Goal: Check status: Check status

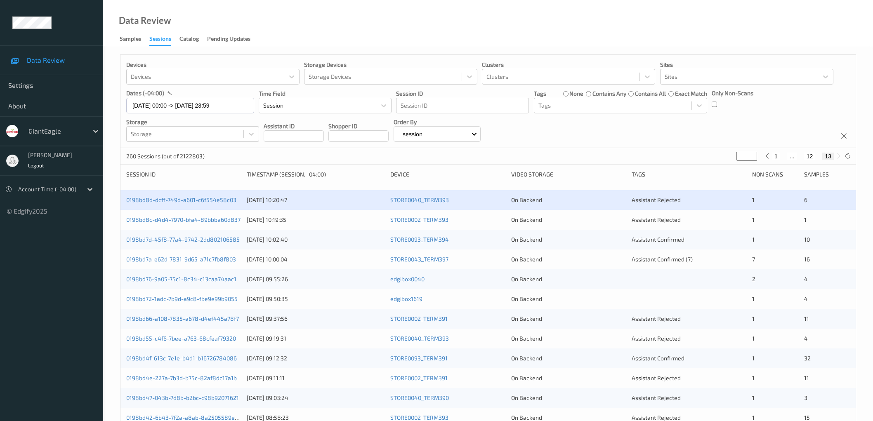
scroll to position [16, 0]
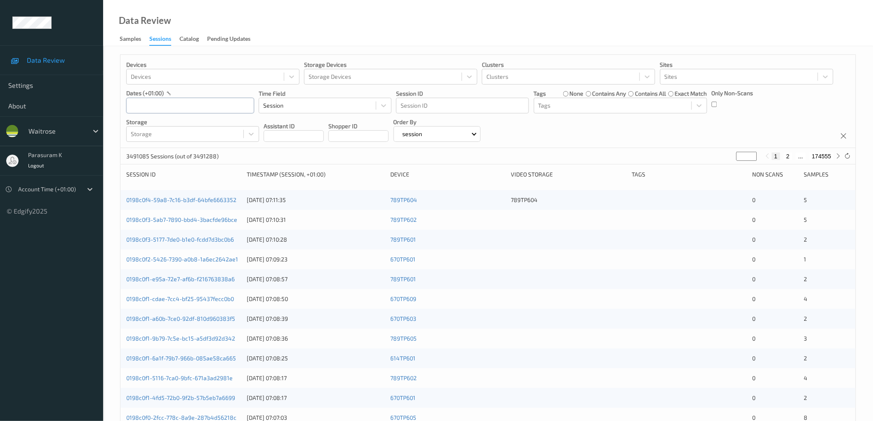
click at [200, 106] on input "text" at bounding box center [190, 106] width 128 height 16
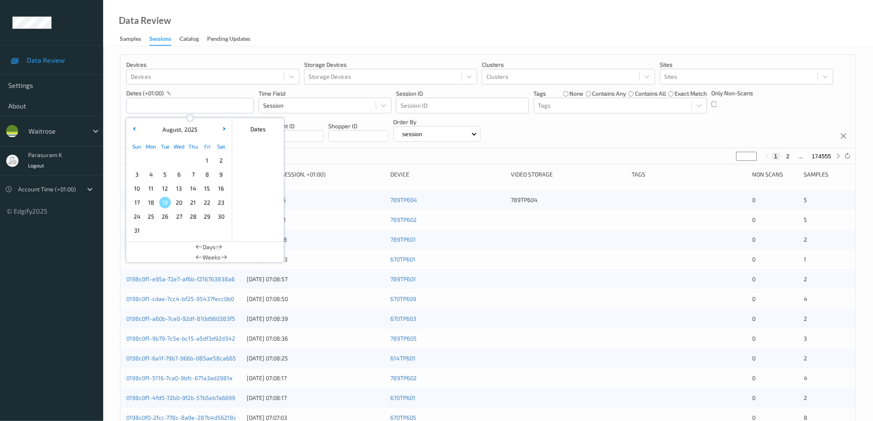
click at [151, 204] on span "18" at bounding box center [151, 203] width 12 height 12
type input "[DATE] 00:00 -> [DATE] 23:59"
click at [642, 128] on div "Devices Devices Storage Devices Storage Devices Clusters Clusters Sites Sites d…" at bounding box center [488, 101] width 735 height 93
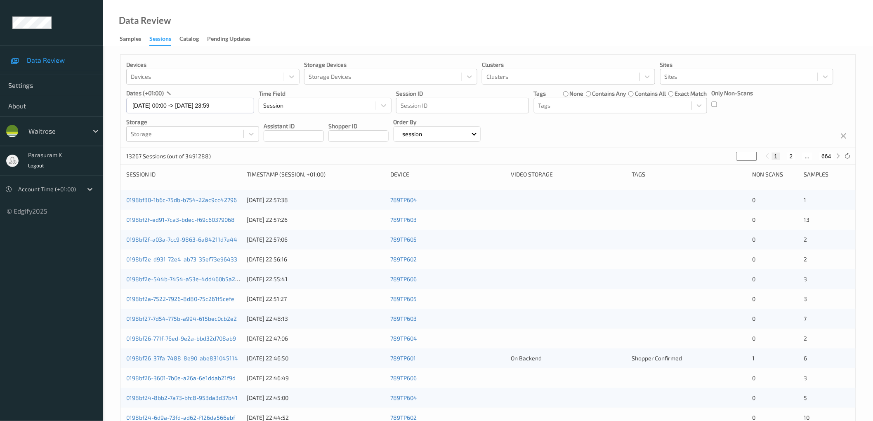
click at [717, 104] on div "Only Non-Scans" at bounding box center [733, 101] width 42 height 24
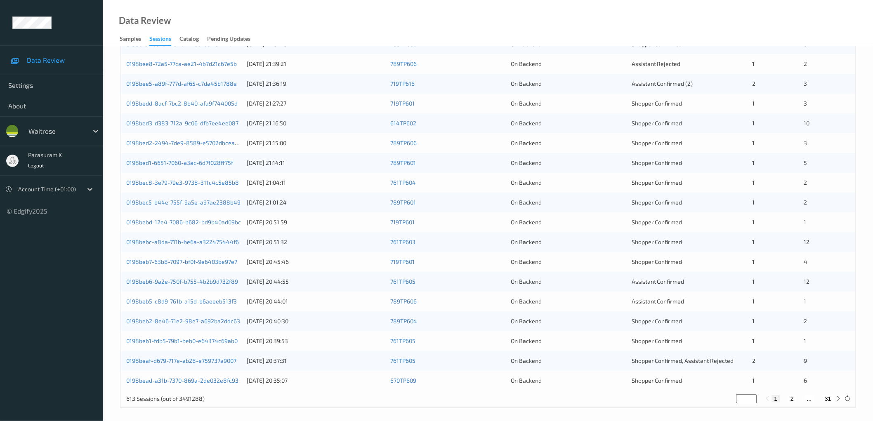
scroll to position [199, 0]
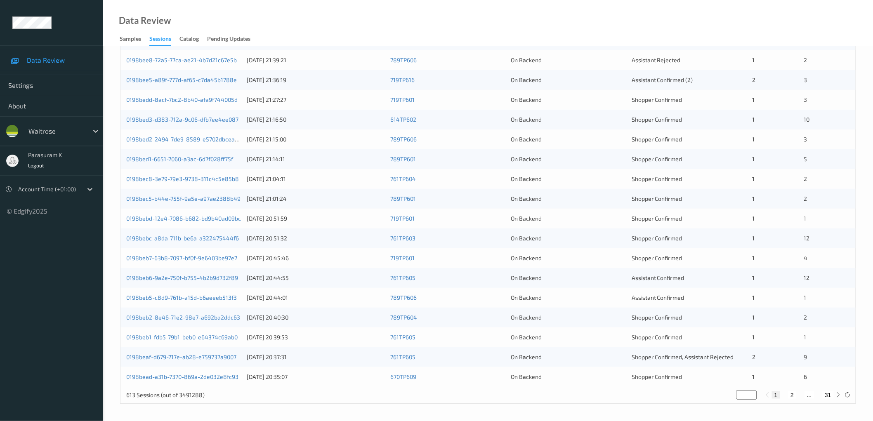
click at [829, 394] on button "31" at bounding box center [829, 395] width 12 height 7
type input "**"
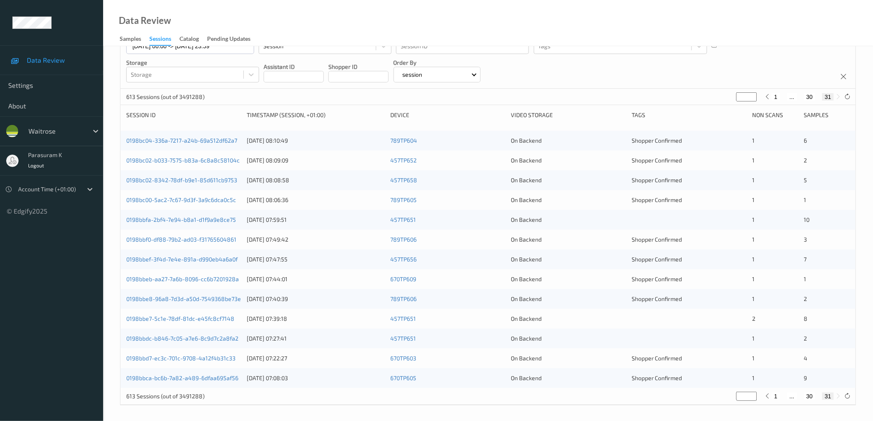
scroll to position [60, 0]
click at [215, 140] on link "0198bc04-336a-7217-a24b-69a512df62a7" at bounding box center [181, 139] width 111 height 7
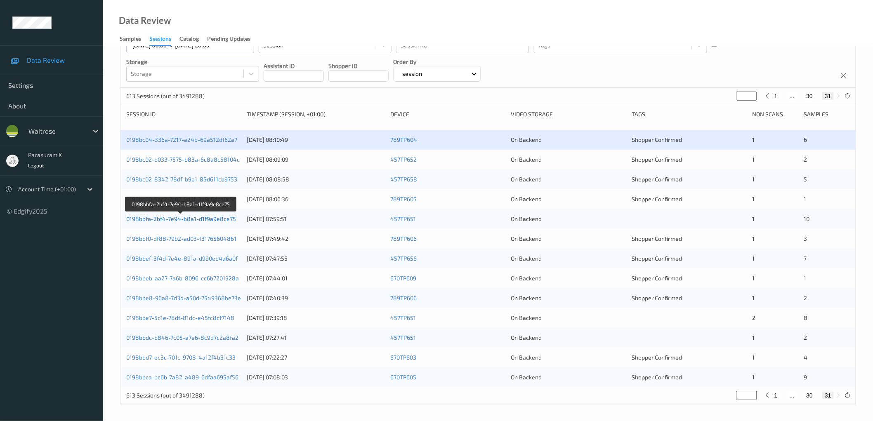
click at [222, 219] on link "0198bbfa-2bf4-7e94-b8a1-d1f9a9e8ce75" at bounding box center [181, 218] width 110 height 7
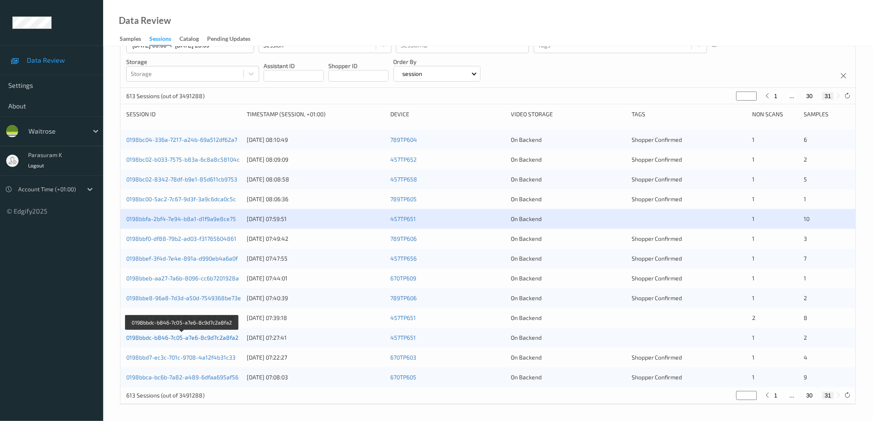
click at [203, 339] on link "0198bbdc-b846-7c05-a7e6-8c9d7c2a8fa2" at bounding box center [182, 337] width 112 height 7
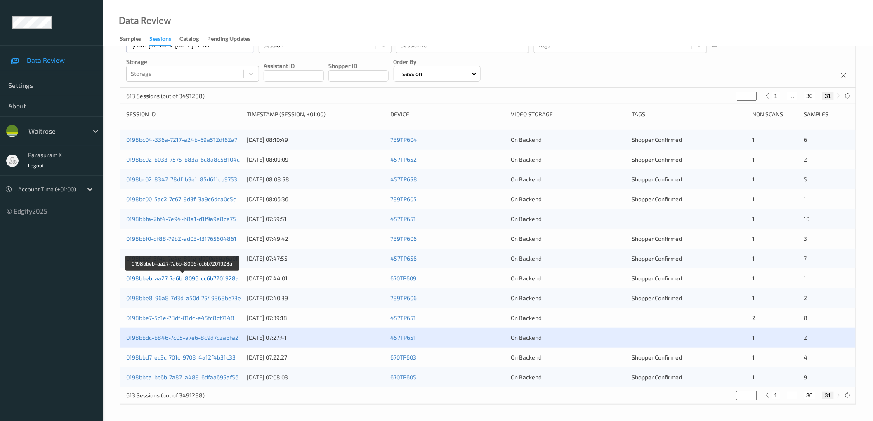
click at [215, 279] on link "0198bbeb-aa27-7a6b-8096-cc6b7201928a" at bounding box center [182, 278] width 113 height 7
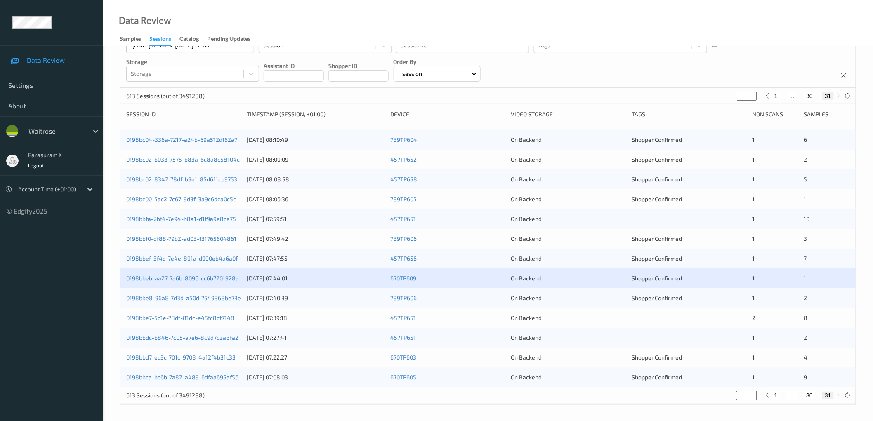
click at [811, 395] on button "30" at bounding box center [810, 395] width 12 height 7
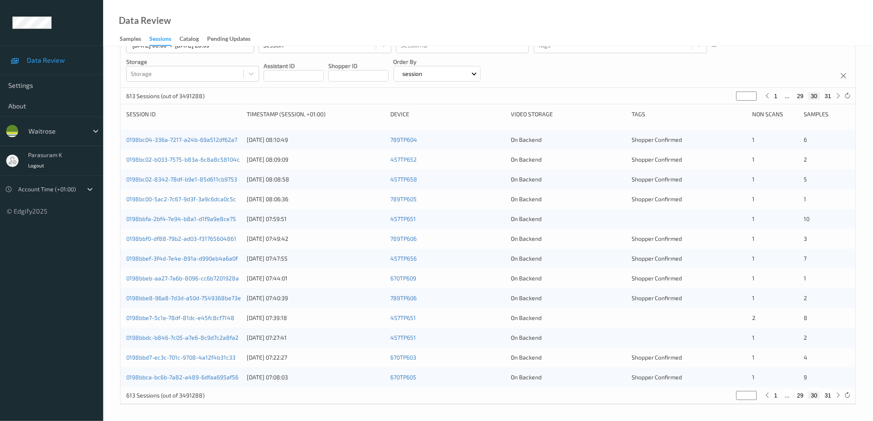
type input "**"
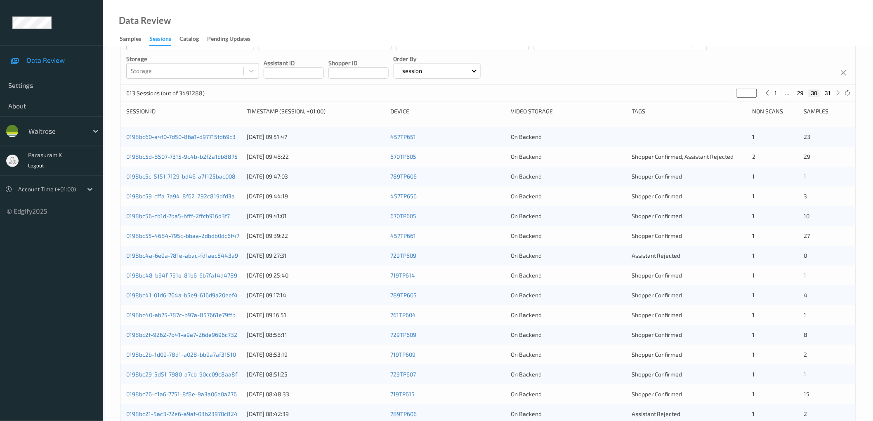
scroll to position [61, 0]
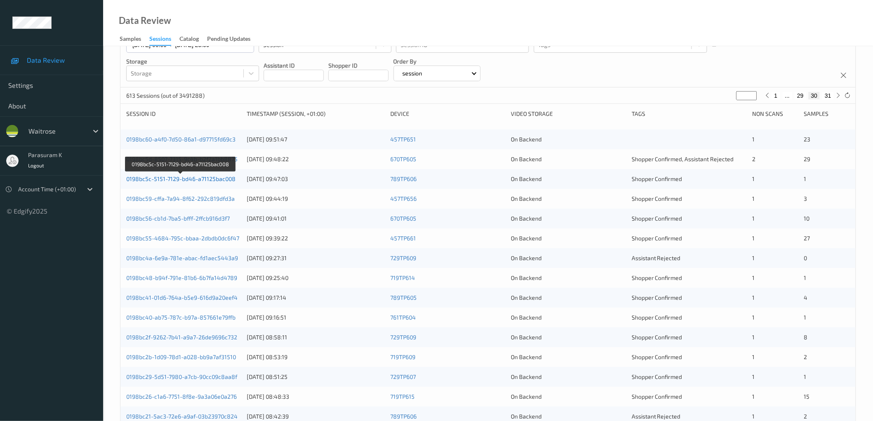
click at [191, 181] on link "0198bc5c-5151-7129-bd46-a71125bac008" at bounding box center [180, 178] width 109 height 7
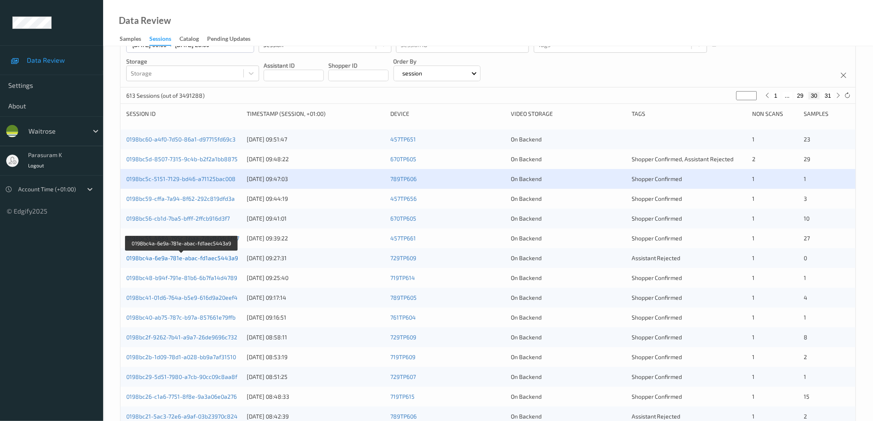
click at [201, 257] on link "0198bc4a-6e9a-781e-abac-fd1aec5443a9" at bounding box center [182, 258] width 112 height 7
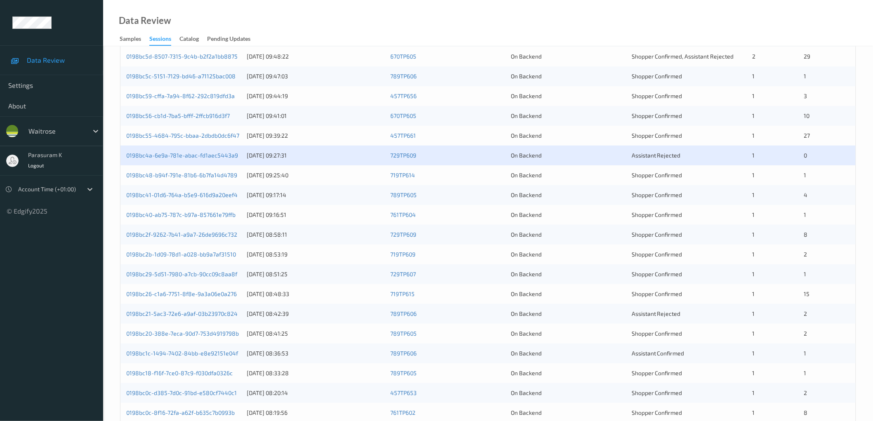
scroll to position [199, 0]
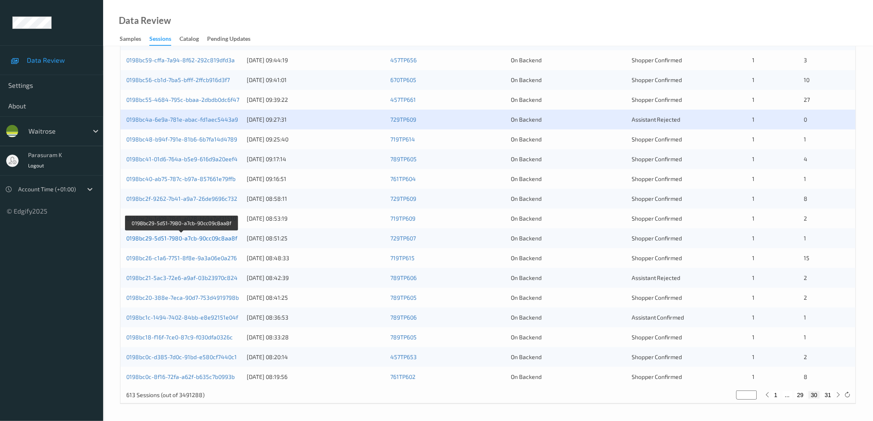
click at [213, 240] on link "0198bc29-5d51-7980-a7cb-90cc09c8aa8f" at bounding box center [181, 238] width 111 height 7
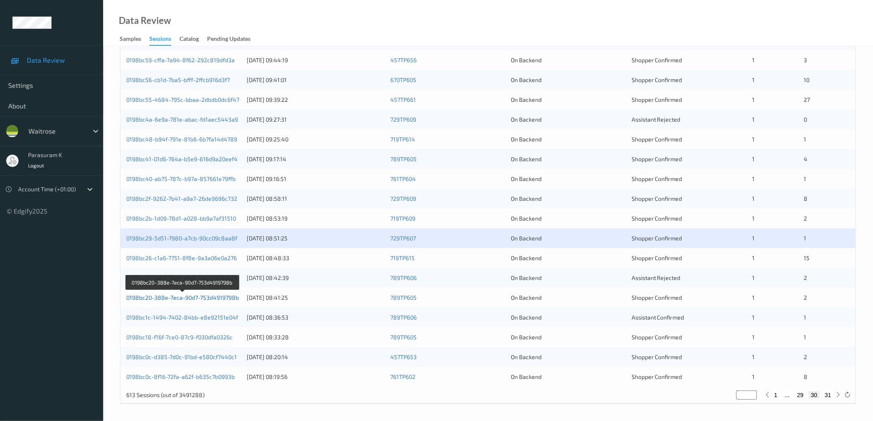
click at [212, 300] on link "0198bc20-388e-7eca-90d7-753d4919798b" at bounding box center [182, 297] width 113 height 7
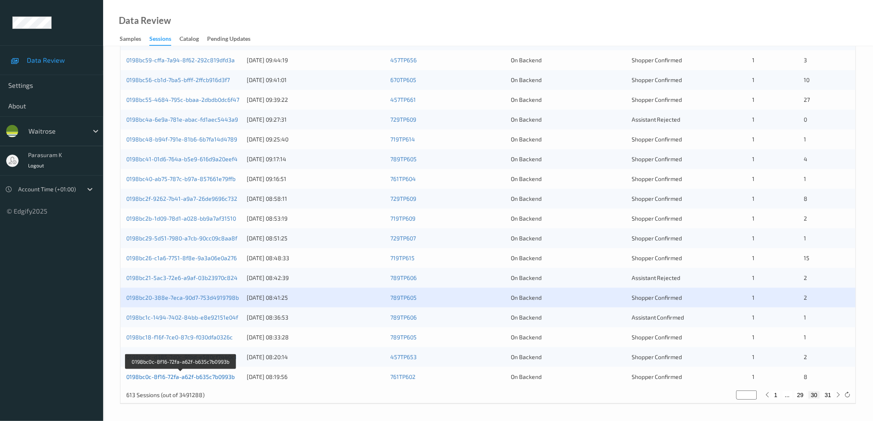
click at [213, 376] on link "0198bc0c-8f16-72fa-a62f-b635c7b0993b" at bounding box center [180, 377] width 109 height 7
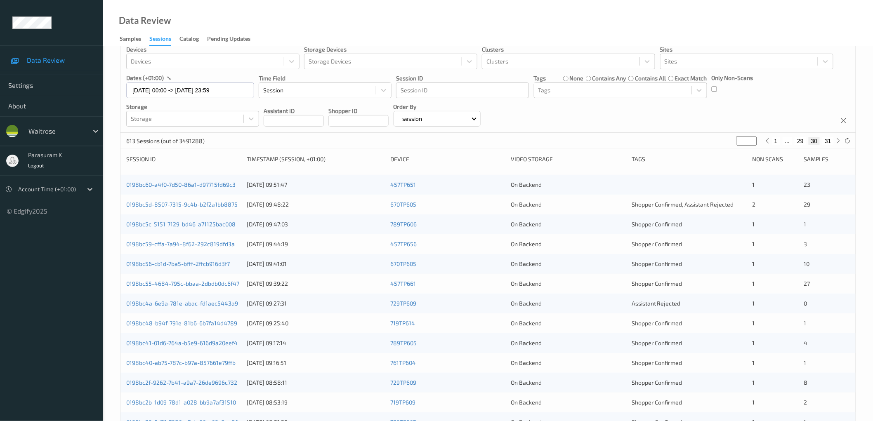
scroll to position [0, 0]
